Goal: Task Accomplishment & Management: Complete application form

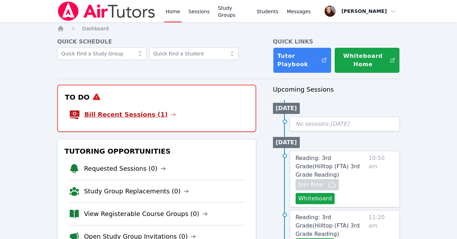
click at [140, 115] on link "Bill Recent Sessions (1)" at bounding box center [130, 115] width 92 height 10
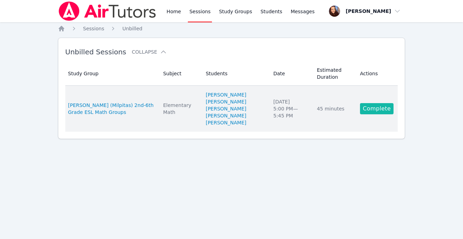
click at [370, 114] on link "Complete" at bounding box center [376, 108] width 33 height 11
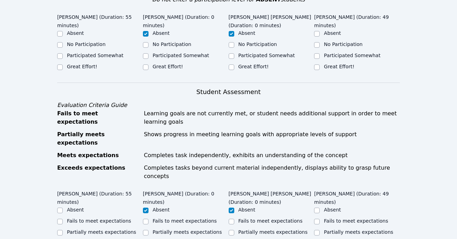
scroll to position [232, 0]
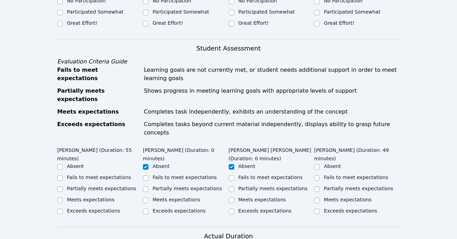
click at [95, 197] on label "Meets expectations" at bounding box center [91, 200] width 48 height 6
click at [63, 198] on input "Meets expectations" at bounding box center [60, 201] width 6 height 6
checkbox input "true"
click at [336, 197] on label "Meets expectations" at bounding box center [348, 200] width 48 height 6
click at [320, 198] on input "Meets expectations" at bounding box center [317, 201] width 6 height 6
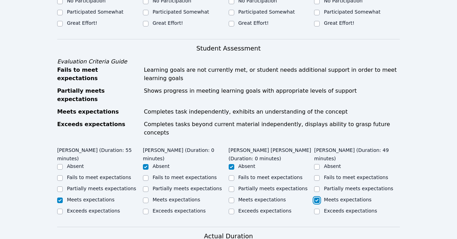
checkbox input "true"
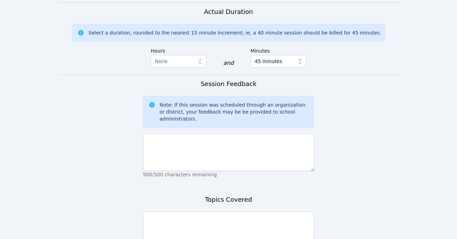
scroll to position [457, 0]
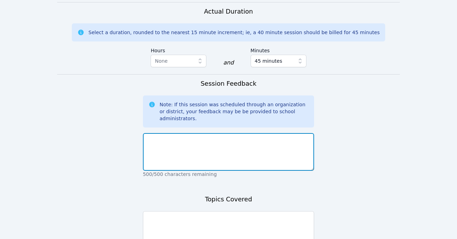
click at [202, 133] on textarea at bounding box center [229, 152] width 172 height 38
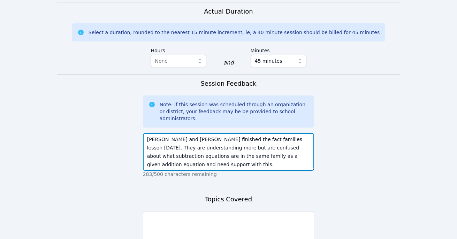
type textarea "[PERSON_NAME] and [PERSON_NAME] finished the fact families lesson [DATE]. They …"
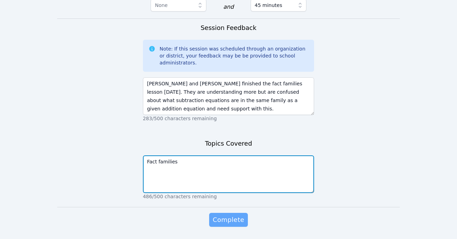
type textarea "Fact families"
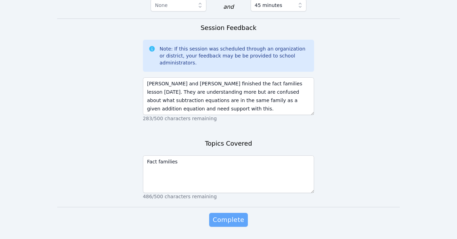
click at [228, 215] on span "Complete" at bounding box center [228, 220] width 31 height 10
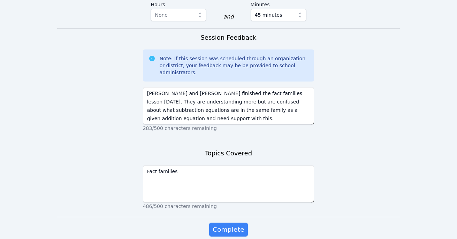
scroll to position [523, 0]
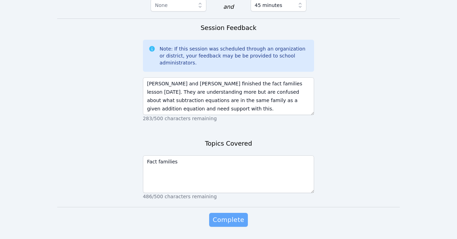
click at [234, 215] on span "Complete" at bounding box center [228, 220] width 31 height 10
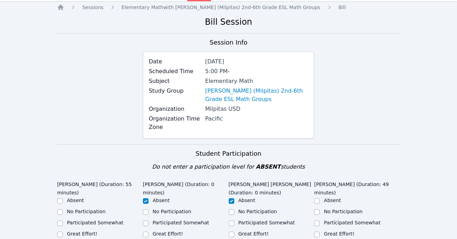
scroll to position [76, 0]
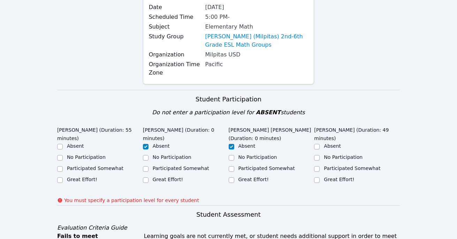
click at [85, 178] on label "Great Effort!" at bounding box center [82, 180] width 30 height 6
click at [63, 178] on input "Great Effort!" at bounding box center [60, 181] width 6 height 6
checkbox input "true"
click at [345, 179] on label "Great Effort!" at bounding box center [339, 180] width 30 height 6
click at [320, 179] on input "Great Effort!" at bounding box center [317, 181] width 6 height 6
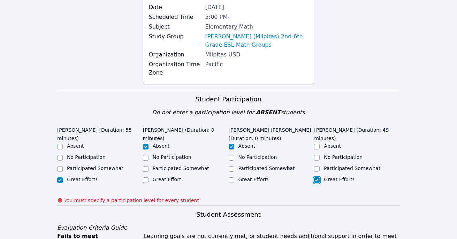
checkbox input "true"
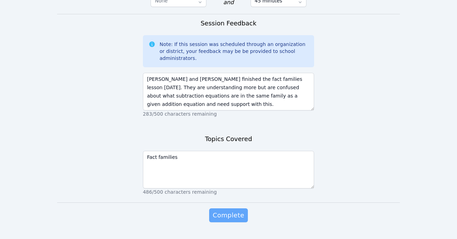
click at [229, 211] on span "Complete" at bounding box center [228, 216] width 31 height 10
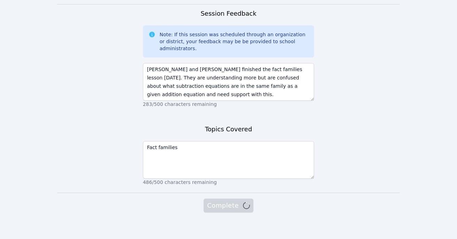
scroll to position [518, 0]
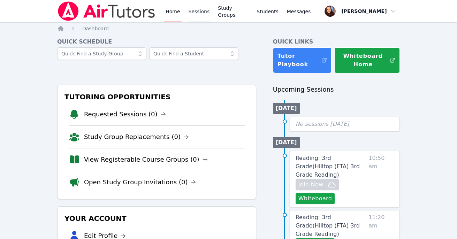
click at [198, 15] on link "Sessions" at bounding box center [199, 11] width 24 height 22
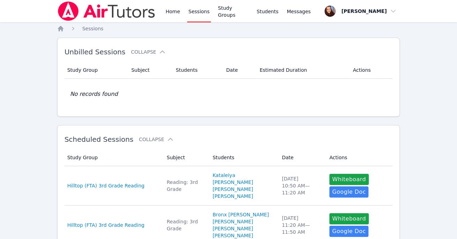
scroll to position [418, 0]
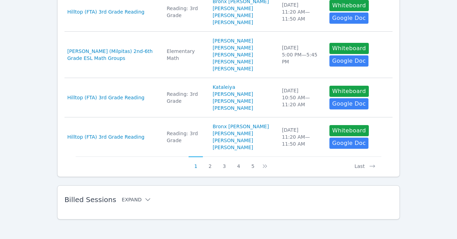
click at [132, 199] on button "Expand" at bounding box center [137, 199] width 30 height 7
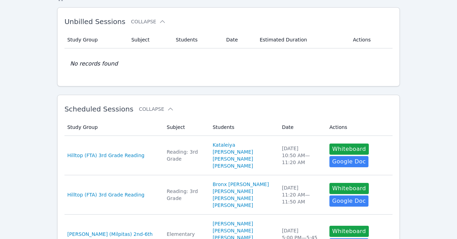
scroll to position [0, 0]
